Goal: Task Accomplishment & Management: Use online tool/utility

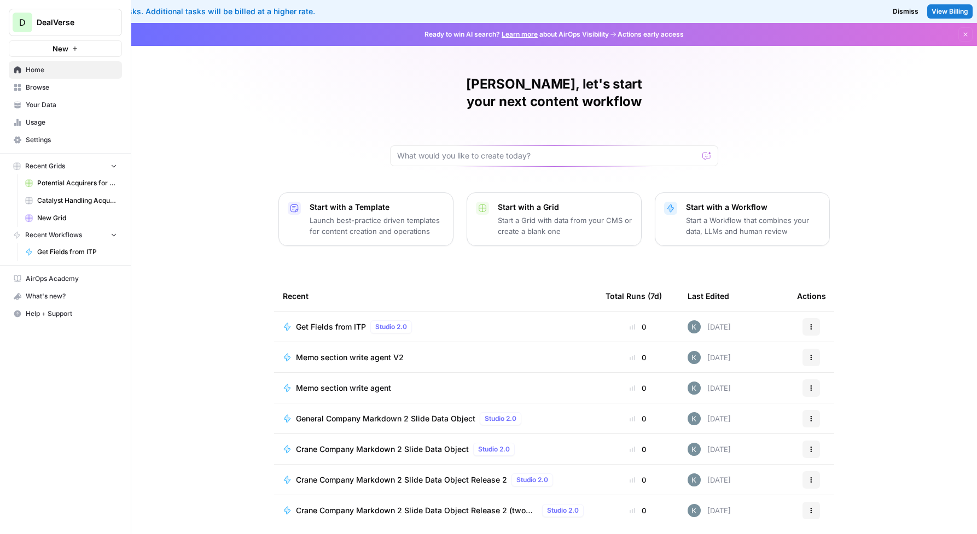
click at [338, 322] on span "Get Fields from ITP" at bounding box center [331, 327] width 70 height 11
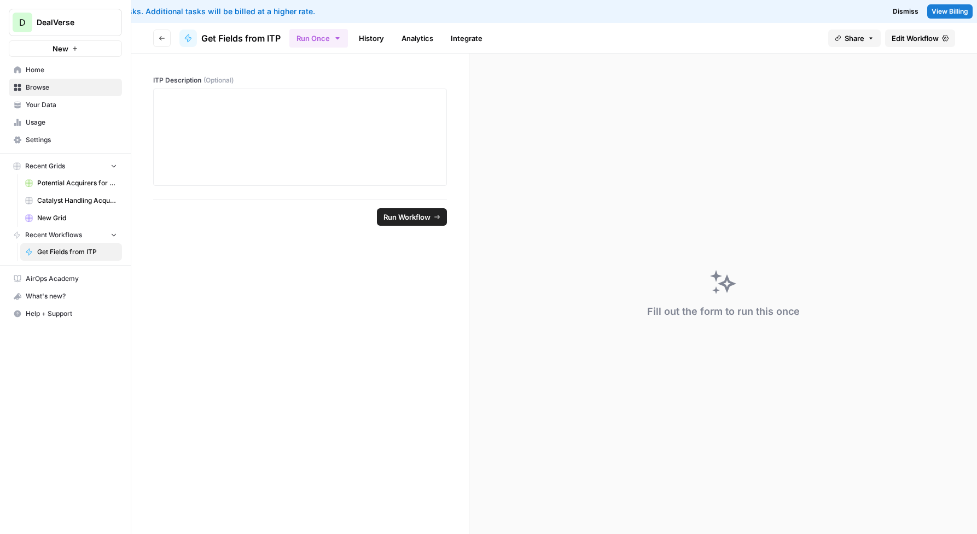
click at [915, 37] on span "Edit Workflow" at bounding box center [915, 38] width 47 height 11
